Goal: Task Accomplishment & Management: Use online tool/utility

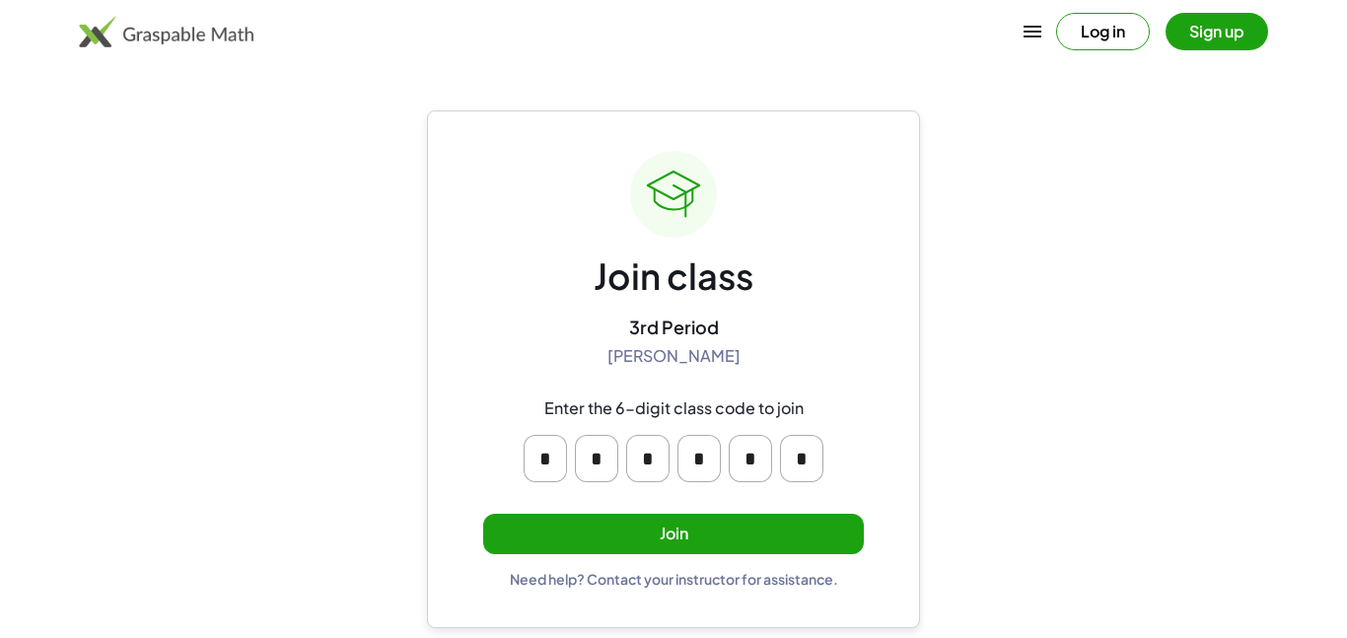
click at [721, 536] on button "Join" at bounding box center [673, 534] width 381 height 40
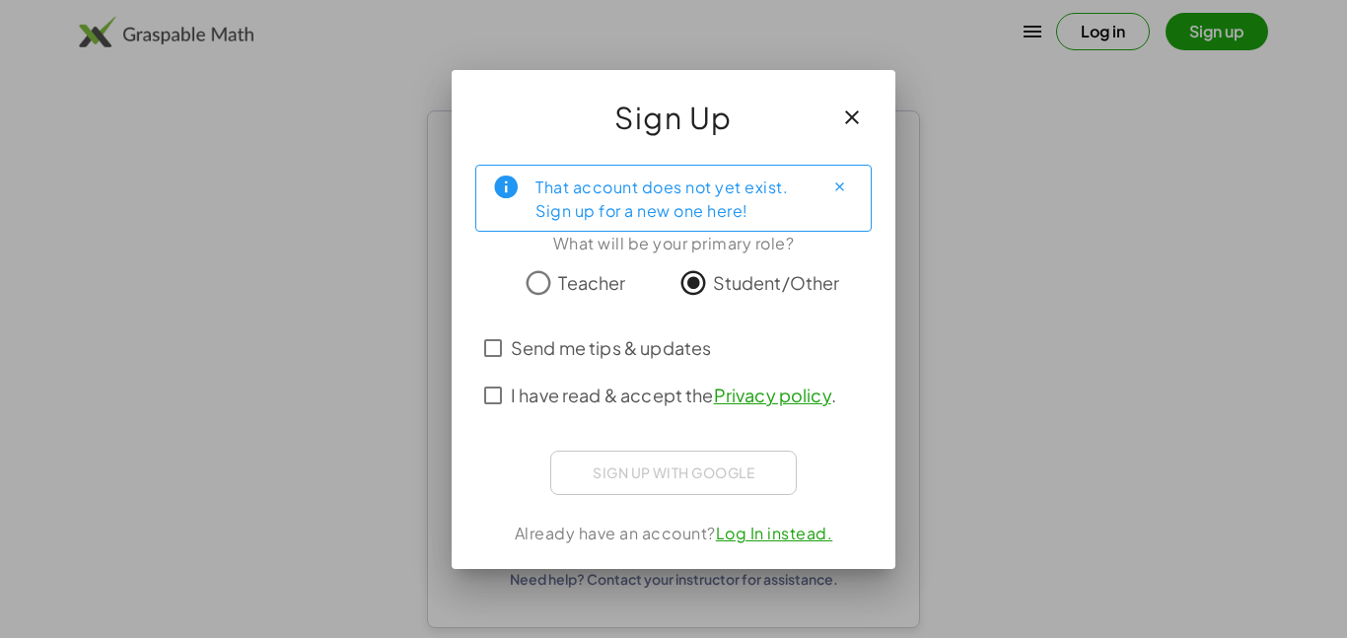
click at [838, 184] on icon "Close" at bounding box center [839, 186] width 15 height 15
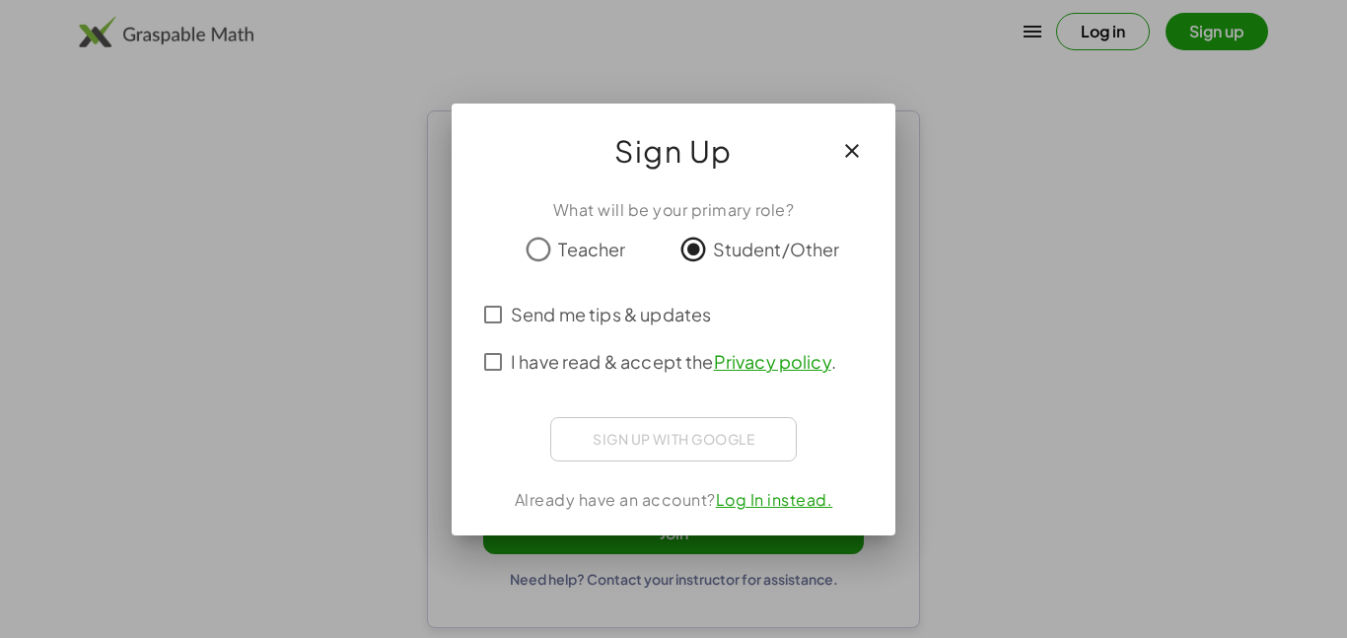
click at [640, 317] on span "Send me tips & updates" at bounding box center [611, 314] width 200 height 27
click at [629, 361] on span "I have read & accept the Privacy policy ." at bounding box center [673, 361] width 325 height 27
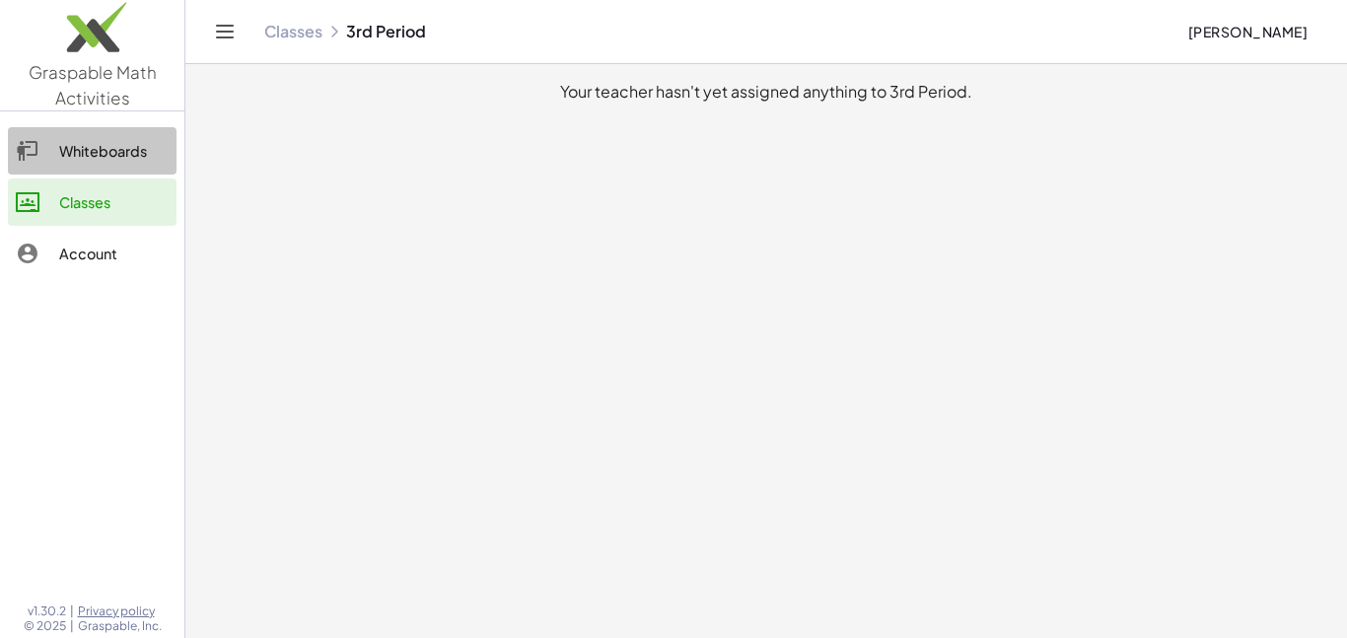
click at [126, 164] on link "Whiteboards" at bounding box center [92, 150] width 169 height 47
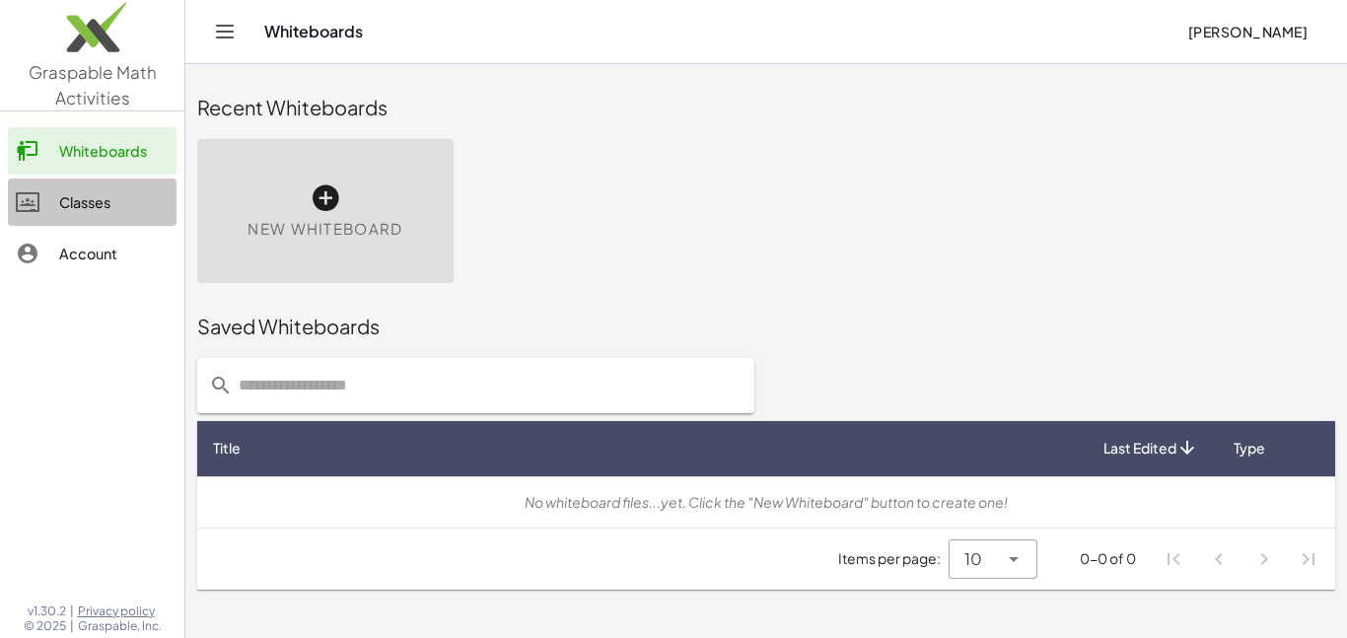
click at [158, 212] on div "Classes" at bounding box center [113, 202] width 109 height 24
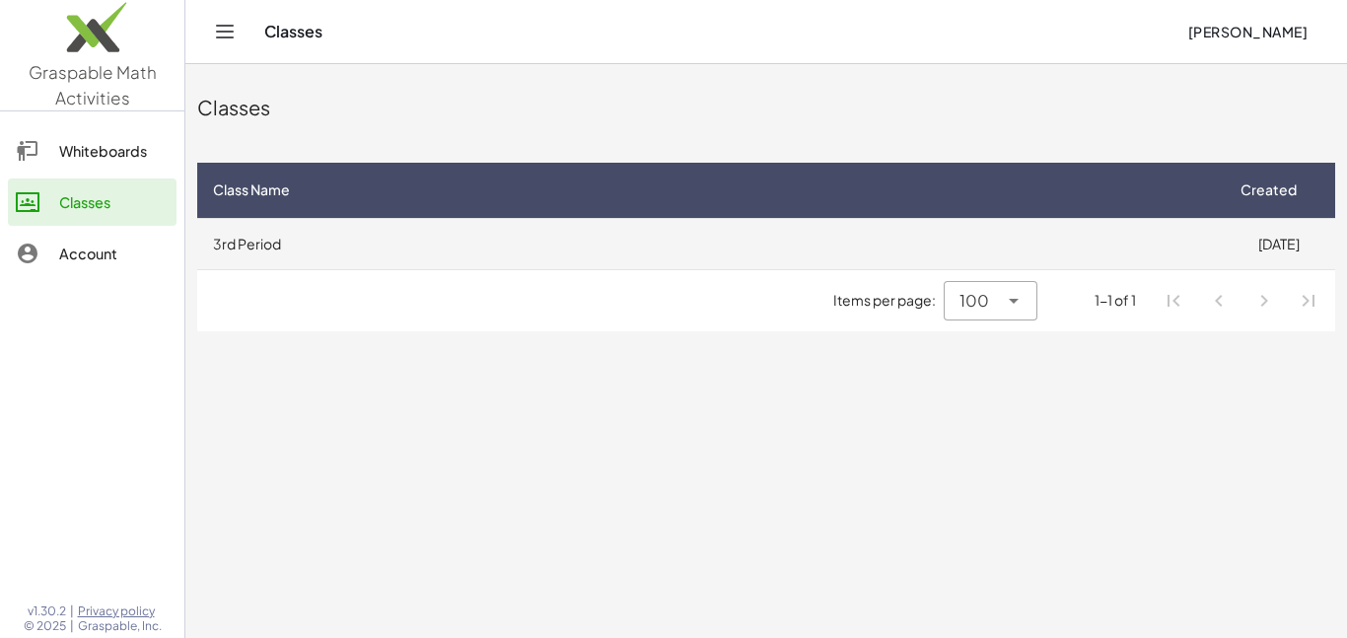
click at [261, 234] on td "3rd Period" at bounding box center [709, 243] width 1025 height 51
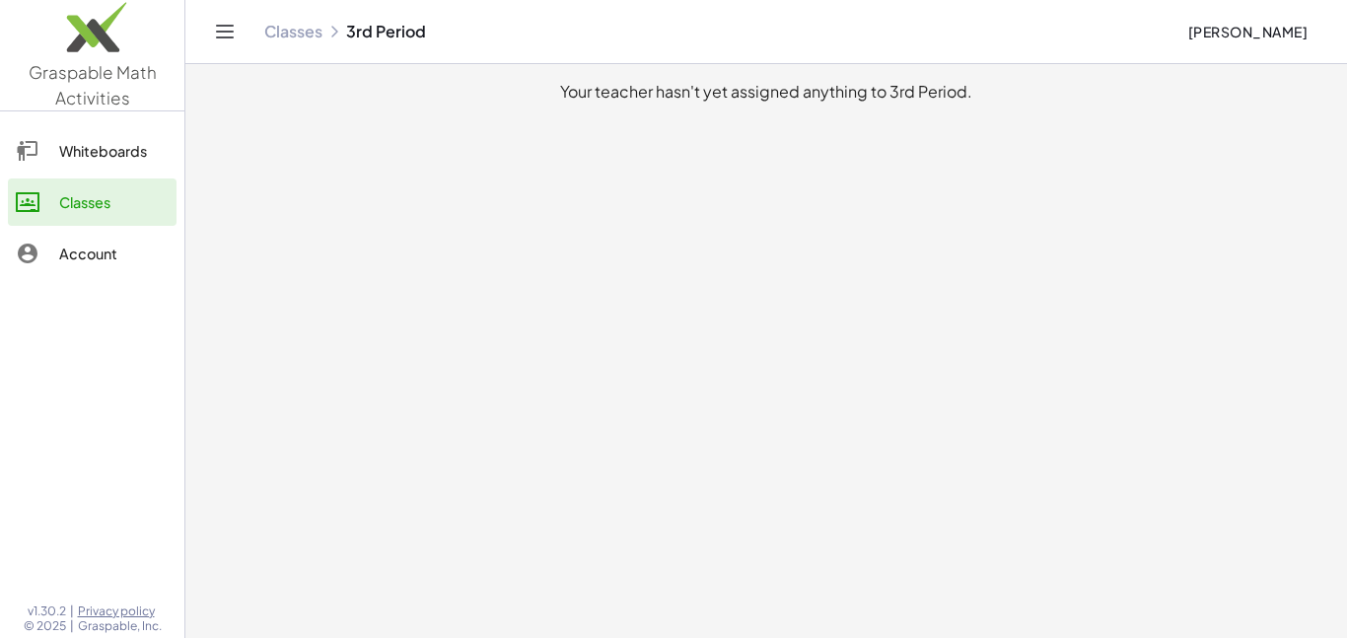
click at [81, 163] on link "Whiteboards" at bounding box center [92, 150] width 169 height 47
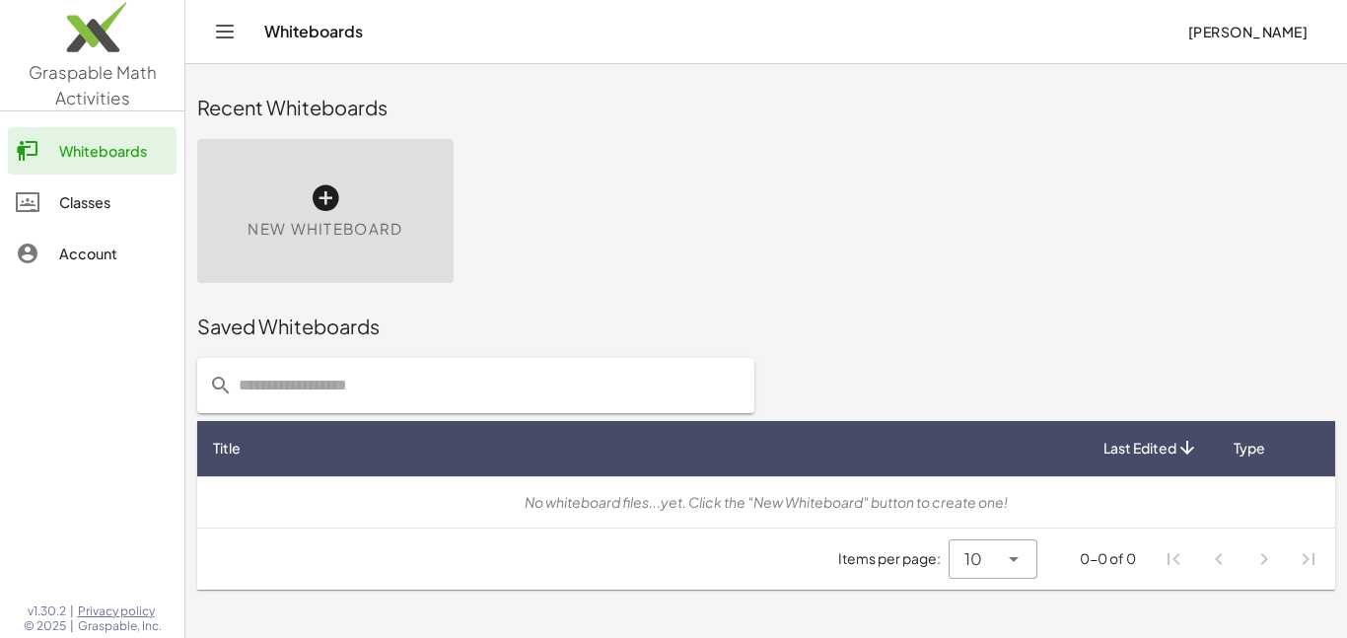
click at [318, 211] on icon at bounding box center [326, 198] width 32 height 32
